Goal: Task Accomplishment & Management: Manage account settings

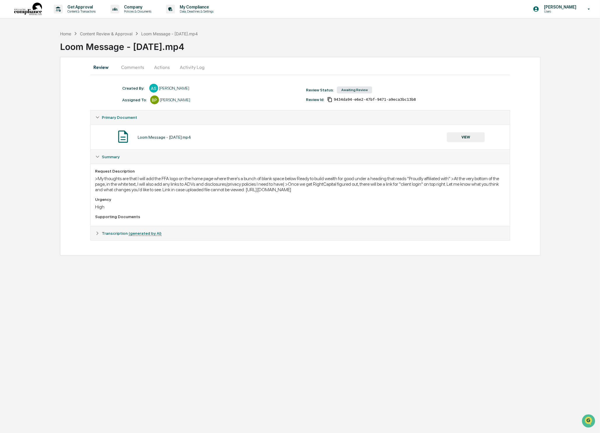
click at [190, 138] on div "Loom Message - 4 September 2025.mp4" at bounding box center [164, 137] width 53 height 5
click at [454, 135] on button "VIEW" at bounding box center [466, 137] width 38 height 10
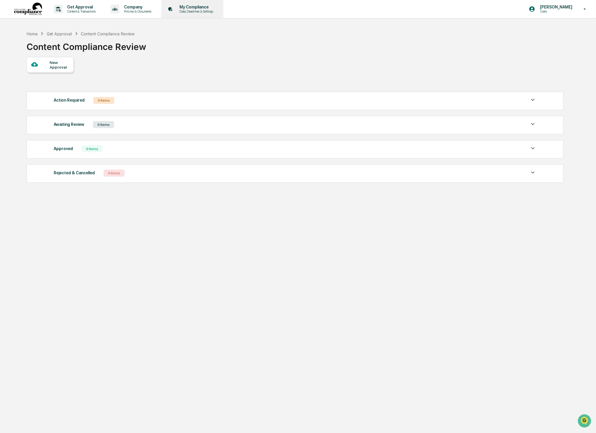
click at [211, 12] on p "Data, Deadlines & Settings" at bounding box center [195, 11] width 41 height 4
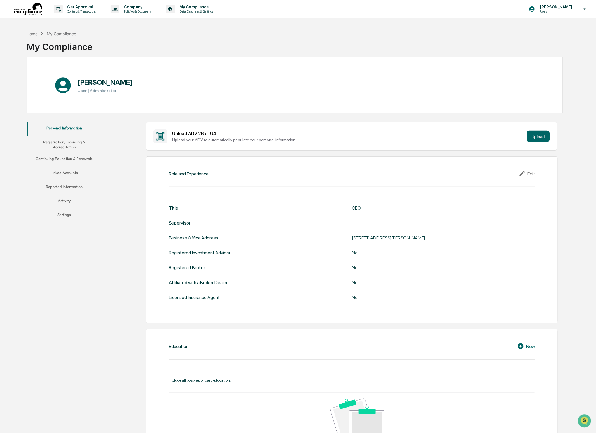
click at [67, 168] on button "Linked Accounts" at bounding box center [64, 174] width 75 height 14
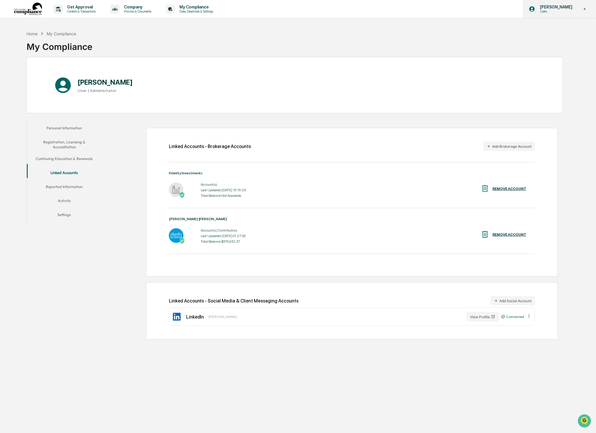
click at [583, 7] on icon at bounding box center [585, 9] width 10 height 6
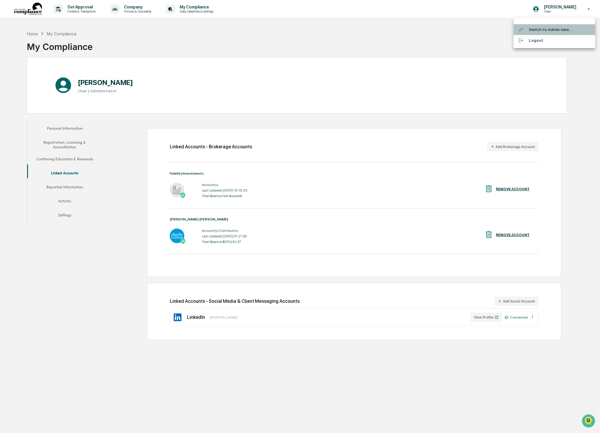
click at [562, 30] on li "Switch to Admin view..." at bounding box center [555, 29] width 82 height 11
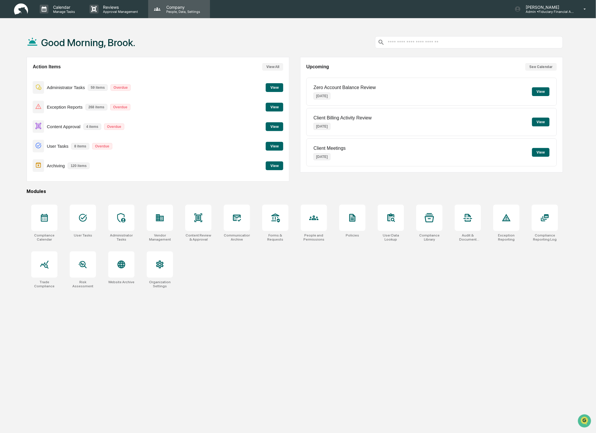
click at [186, 9] on p "Company" at bounding box center [182, 7] width 41 height 5
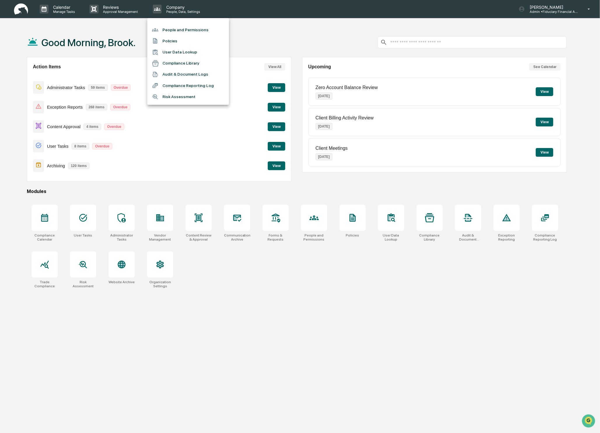
click at [551, 8] on div at bounding box center [300, 216] width 600 height 433
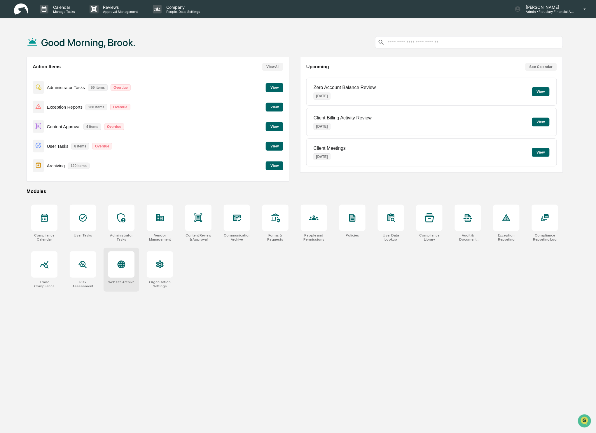
click at [112, 270] on div at bounding box center [121, 264] width 26 height 26
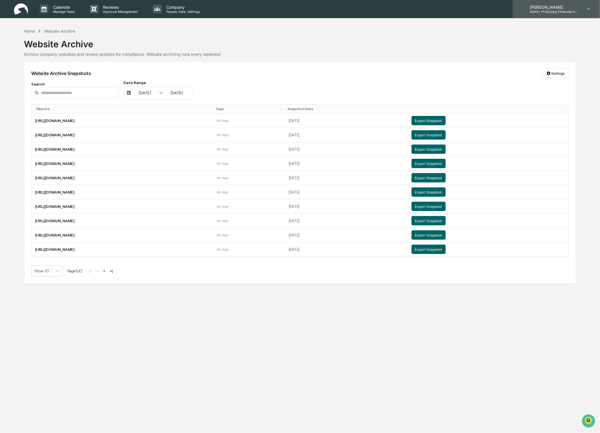
click at [554, 12] on p "Admin • Fiduciary Financial Advisors" at bounding box center [552, 12] width 54 height 4
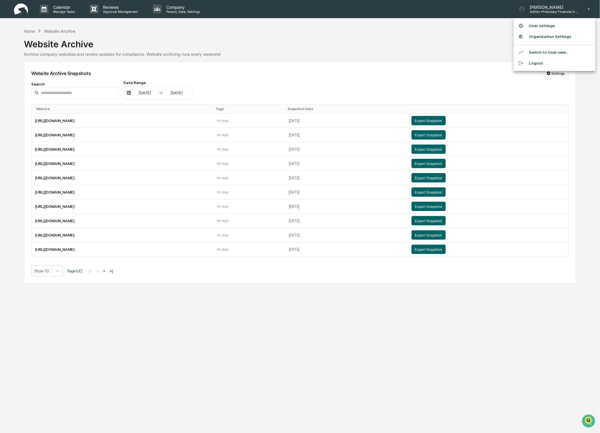
click at [547, 26] on li "User settings" at bounding box center [555, 25] width 82 height 11
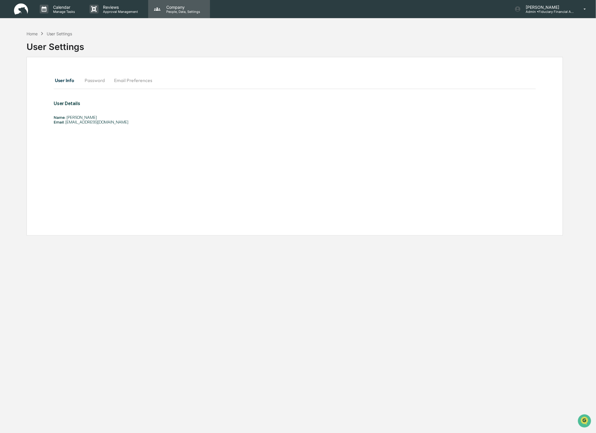
click at [180, 10] on p "People, Data, Settings" at bounding box center [182, 12] width 41 height 4
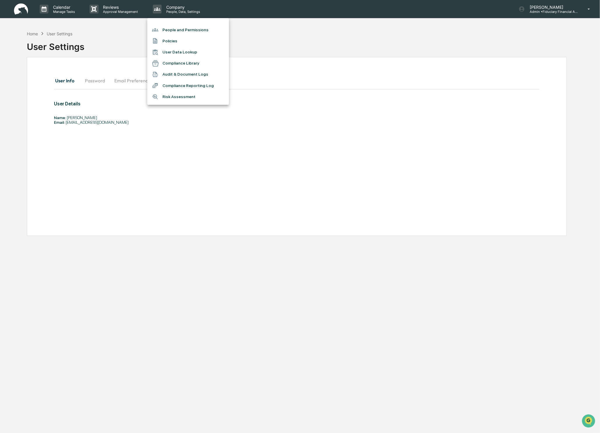
click at [300, 60] on div at bounding box center [300, 216] width 600 height 433
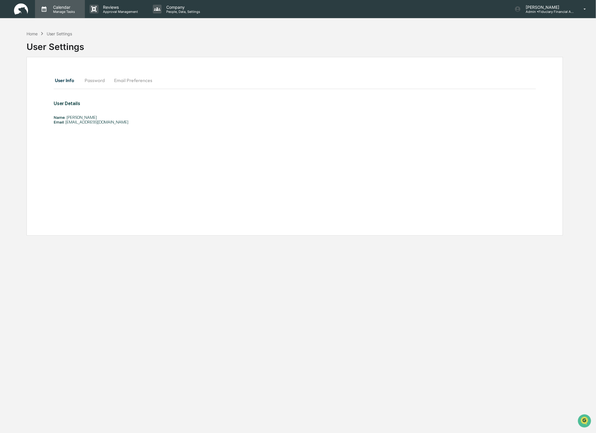
click at [54, 8] on p "Calendar" at bounding box center [62, 7] width 29 height 5
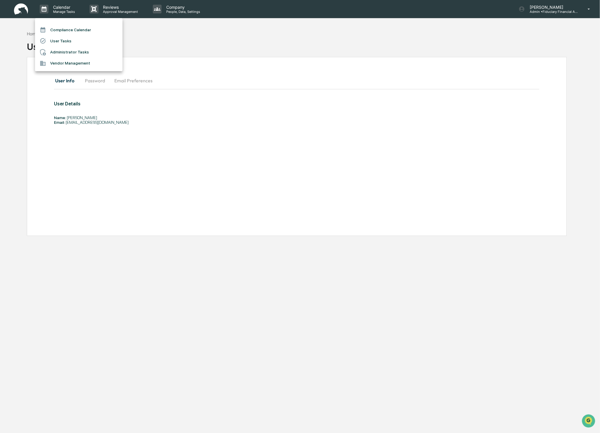
click at [563, 17] on div at bounding box center [300, 216] width 600 height 433
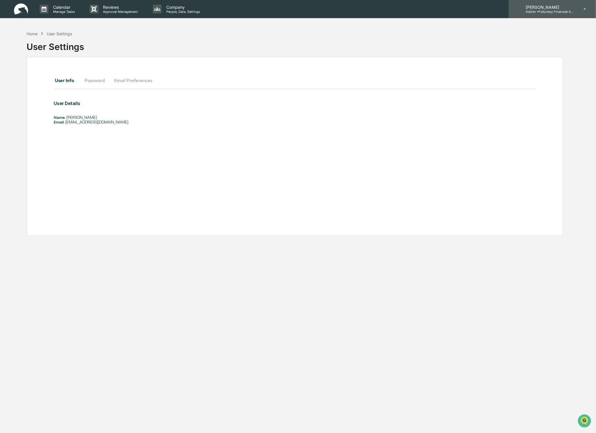
click at [559, 12] on p "Admin • Fiduciary Financial Advisors" at bounding box center [548, 12] width 54 height 4
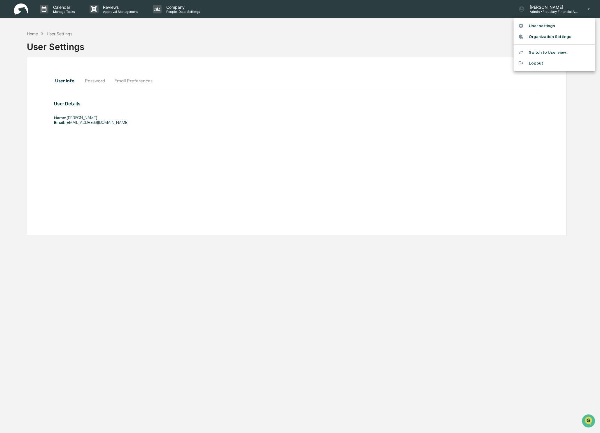
click at [544, 27] on li "User settings" at bounding box center [555, 25] width 82 height 11
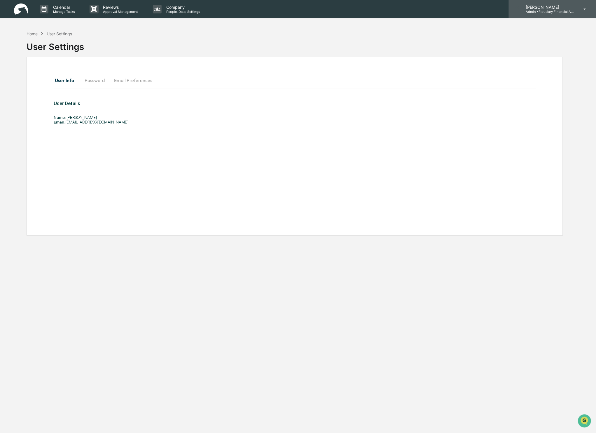
click at [587, 13] on div "Brook Powers Admin • Fiduciary Financial Advisors" at bounding box center [552, 9] width 87 height 18
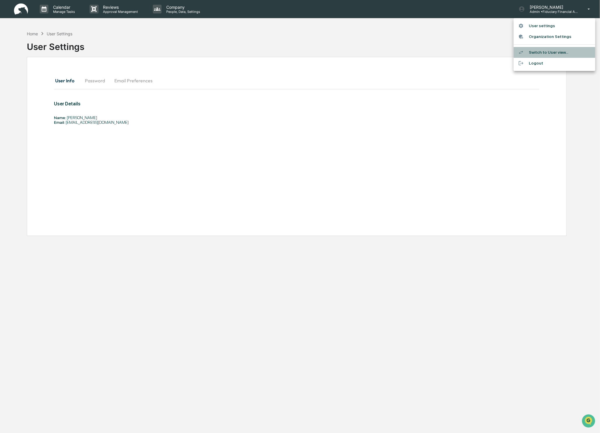
click at [544, 50] on li "Switch to User view..." at bounding box center [555, 52] width 82 height 11
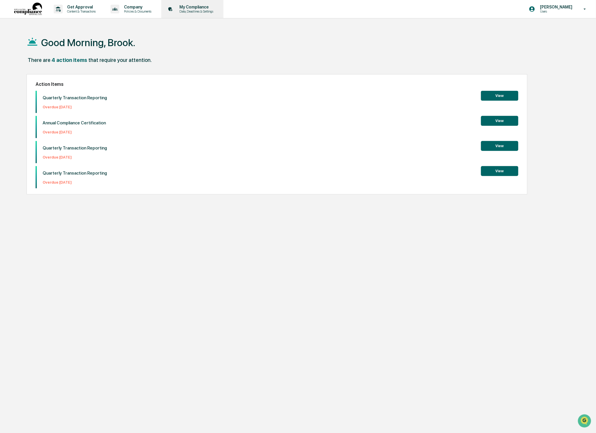
click at [209, 6] on p "My Compliance" at bounding box center [195, 7] width 41 height 5
